Goal: Transaction & Acquisition: Purchase product/service

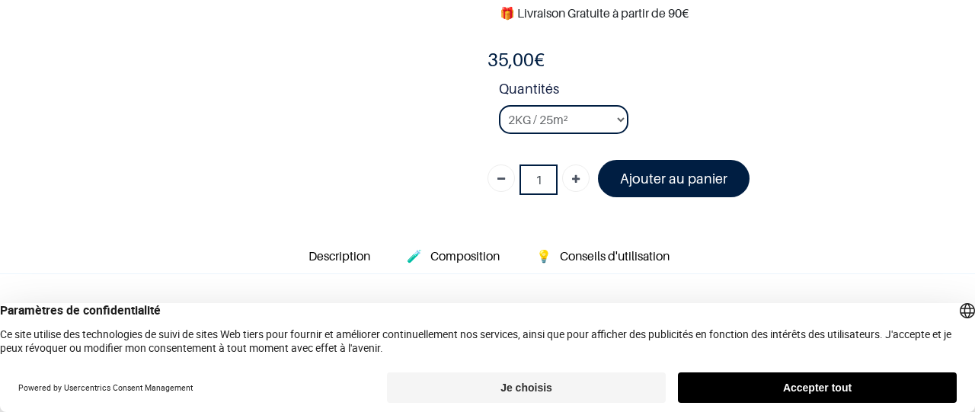
select select "3"
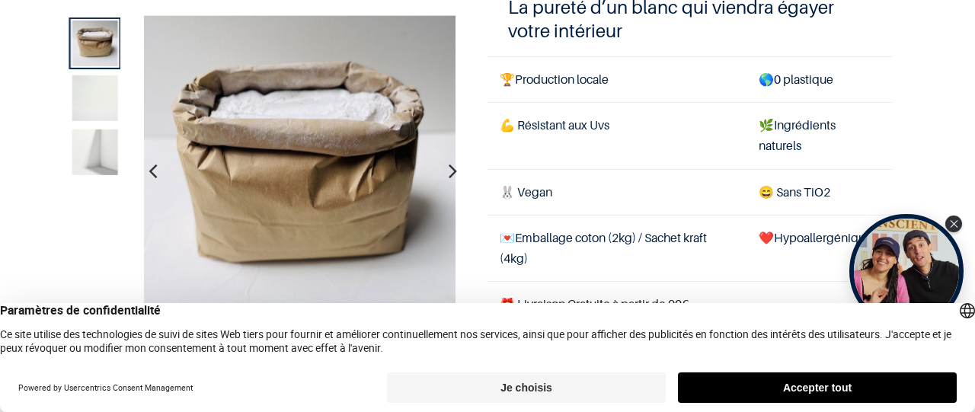
scroll to position [210, 0]
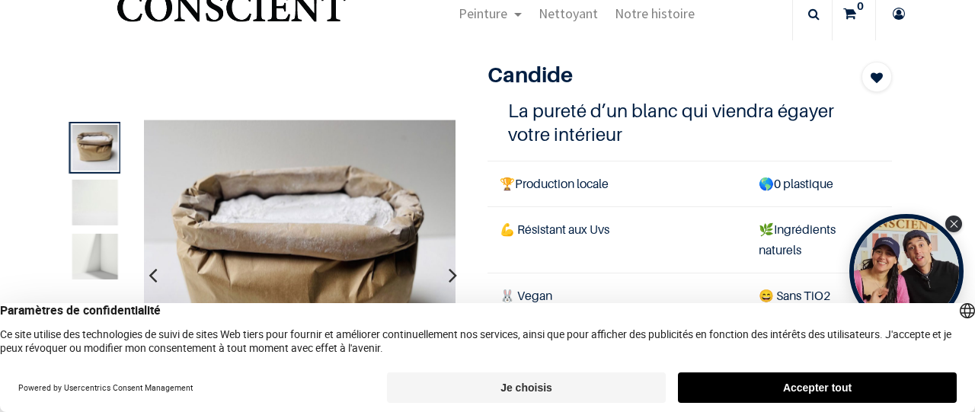
scroll to position [37, 0]
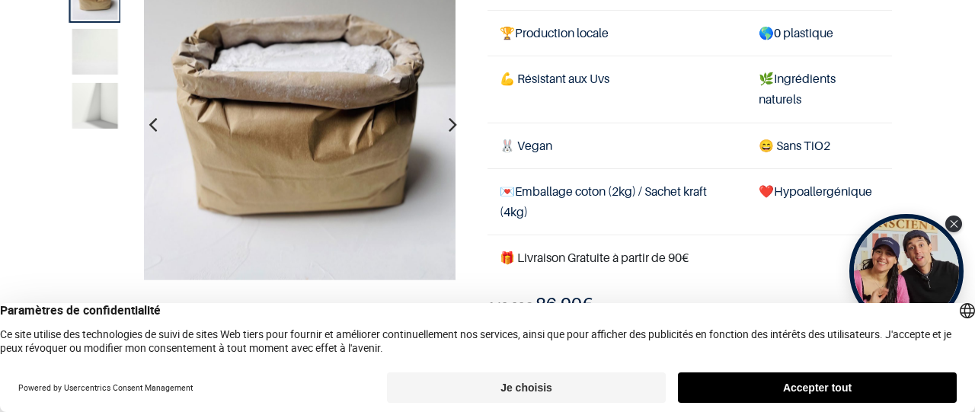
scroll to position [130, 0]
